Goal: Information Seeking & Learning: Understand process/instructions

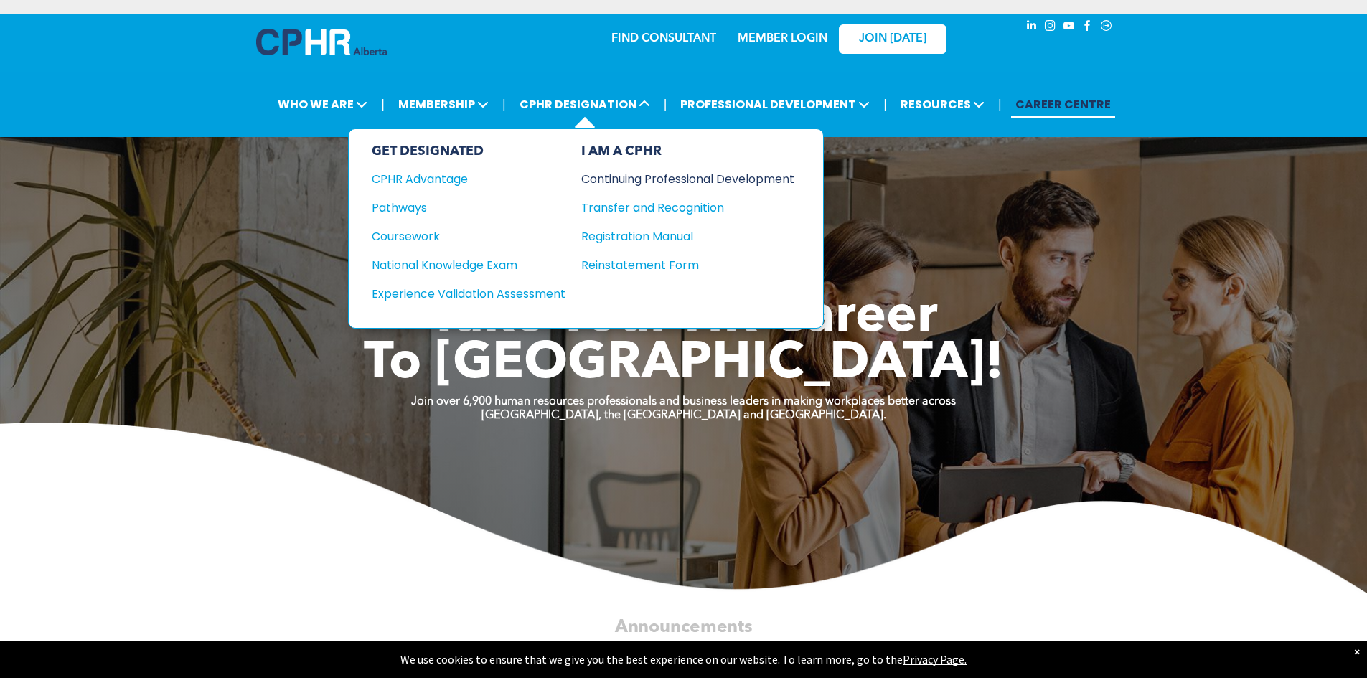
click at [617, 177] on div "Continuing Professional Development" at bounding box center [677, 179] width 192 height 18
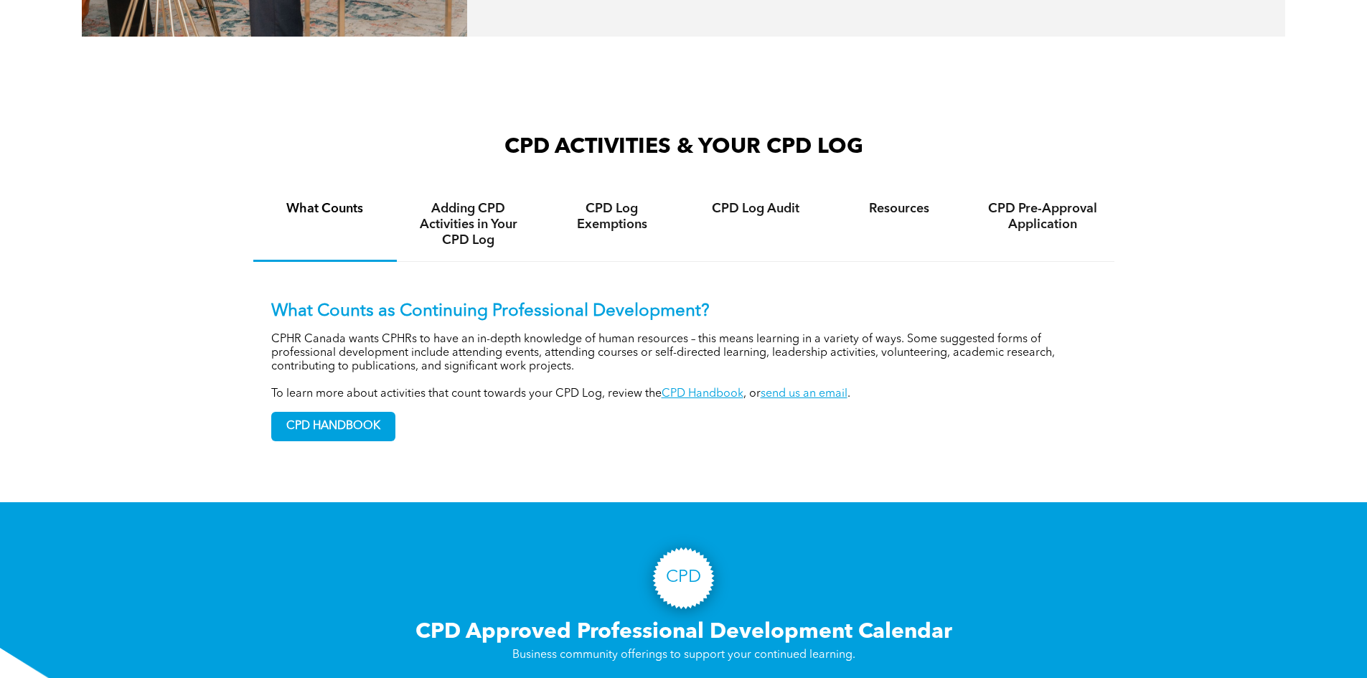
scroll to position [1034, 0]
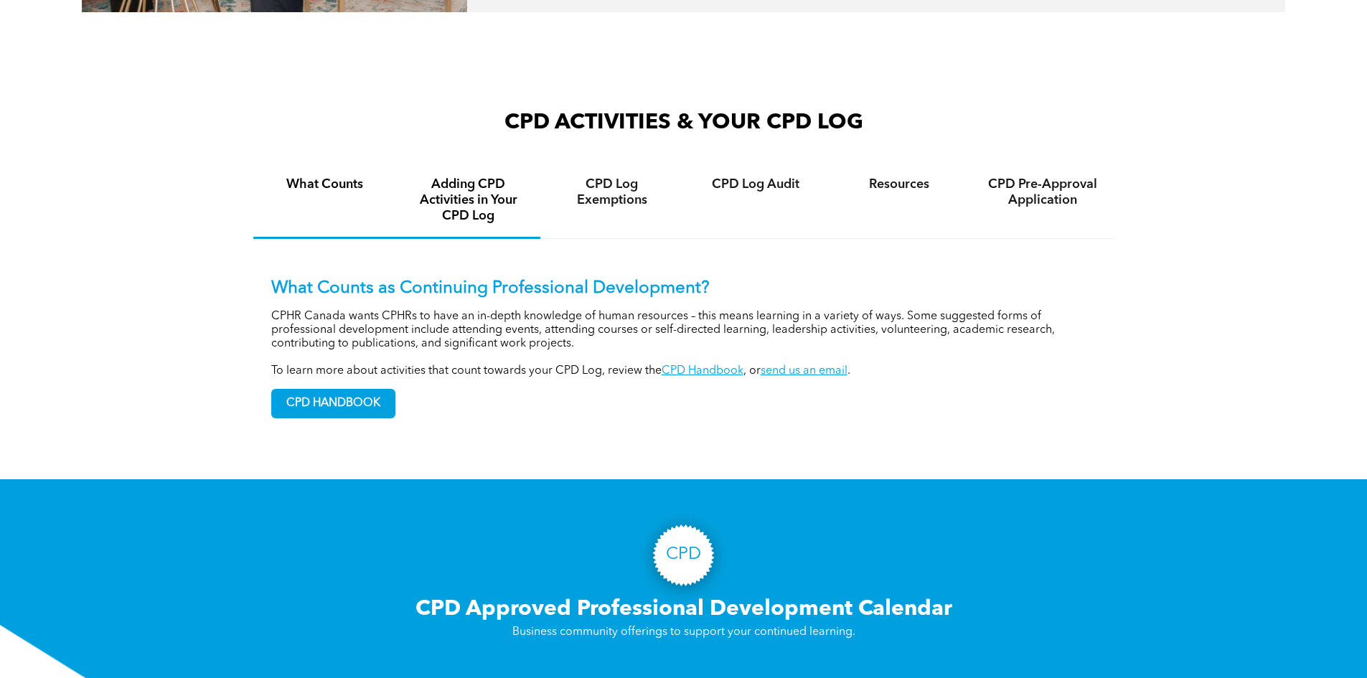
click at [502, 224] on h4 "Adding CPD Activities in Your CPD Log" at bounding box center [469, 200] width 118 height 47
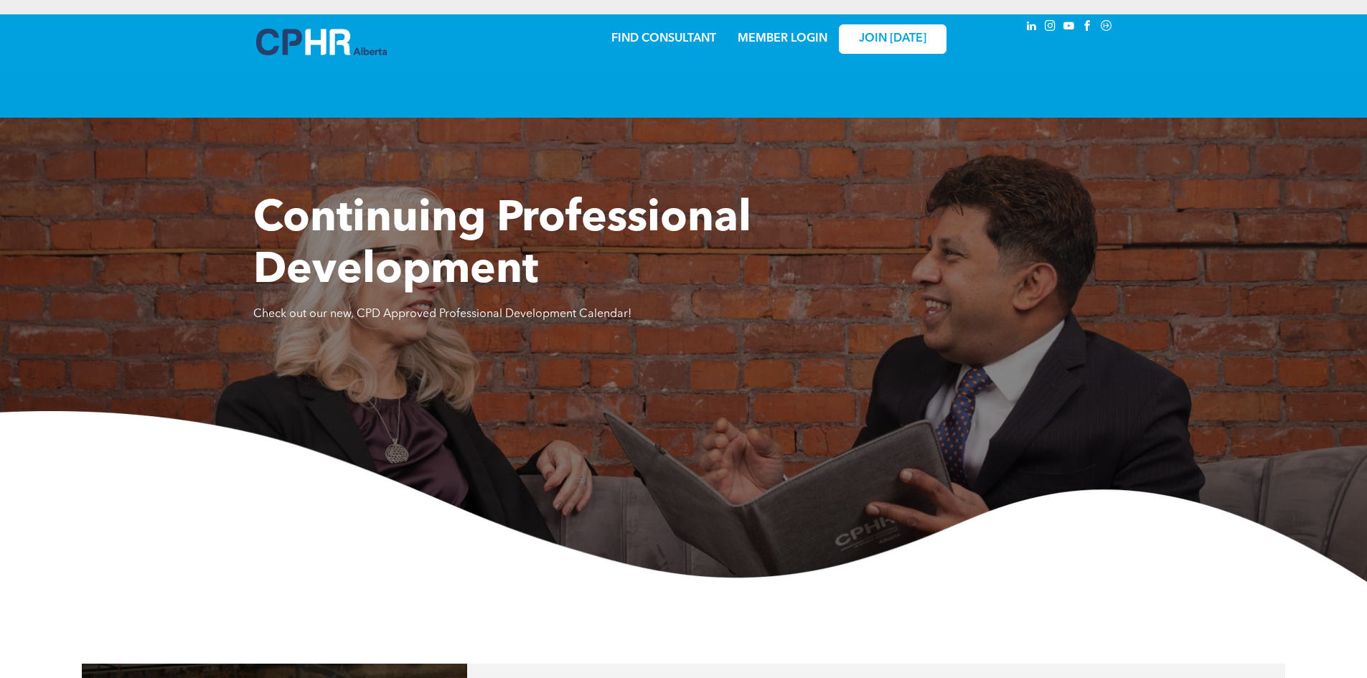
scroll to position [1528, 0]
